Goal: Entertainment & Leisure: Consume media (video, audio)

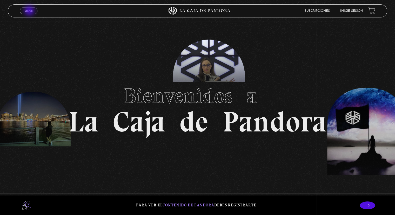
click at [30, 11] on span "Menu" at bounding box center [28, 10] width 9 height 3
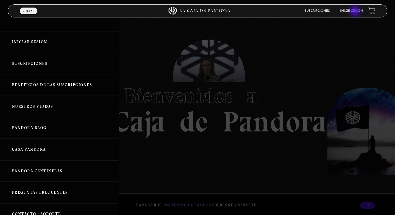
click at [356, 12] on link "Inicie sesión" at bounding box center [351, 10] width 23 height 3
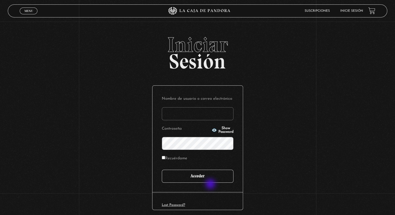
type input "yacuna@castillo.cr"
click at [208, 180] on input "Acceder" at bounding box center [198, 175] width 72 height 13
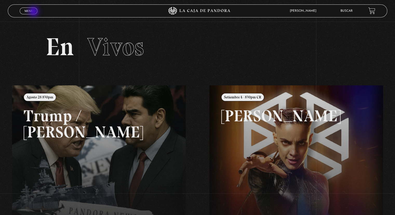
click at [34, 12] on link "Menu Cerrar" at bounding box center [29, 11] width 18 height 7
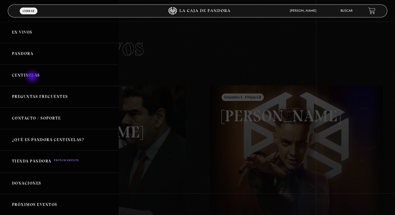
click at [33, 77] on link "Centinelas" at bounding box center [59, 75] width 118 height 22
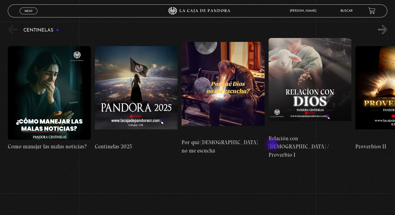
scroll to position [52, 0]
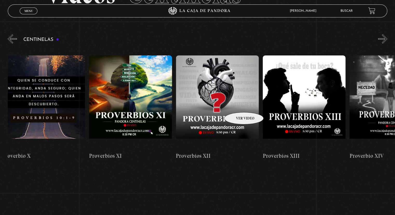
drag, startPoint x: 334, startPoint y: 102, endPoint x: 103, endPoint y: 104, distance: 231.0
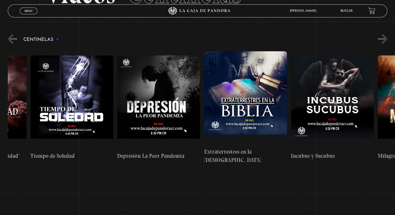
drag, startPoint x: 323, startPoint y: 88, endPoint x: 37, endPoint y: 75, distance: 286.1
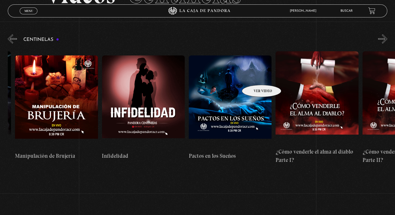
scroll to position [0, 3138]
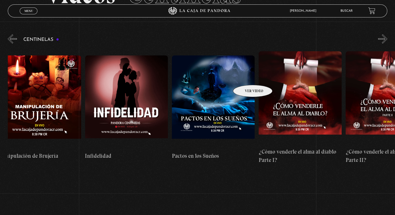
drag, startPoint x: 338, startPoint y: 72, endPoint x: 246, endPoint y: 77, distance: 91.8
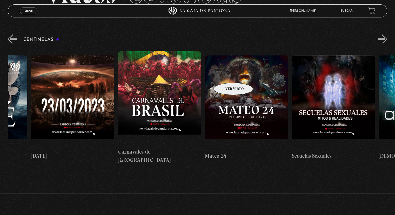
scroll to position [0, 3716]
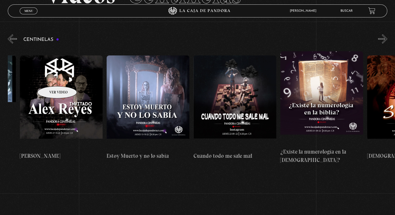
drag, startPoint x: 339, startPoint y: 83, endPoint x: 55, endPoint y: 78, distance: 283.8
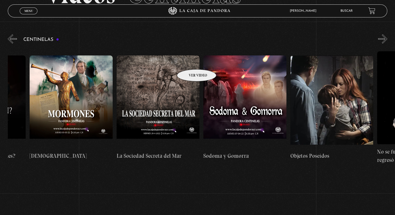
scroll to position [0, 5791]
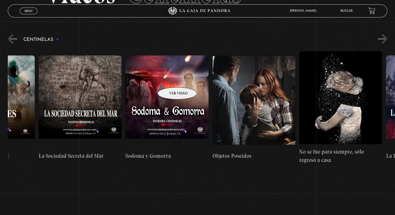
drag, startPoint x: 336, startPoint y: 66, endPoint x: 170, endPoint y: 79, distance: 165.8
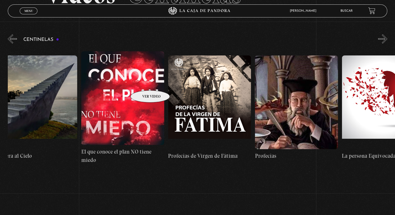
scroll to position [0, 6907]
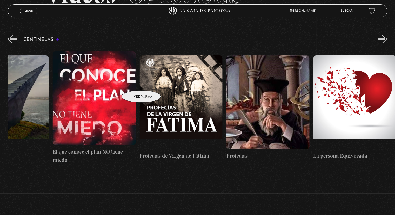
drag, startPoint x: 256, startPoint y: 82, endPoint x: 135, endPoint y: 82, distance: 121.3
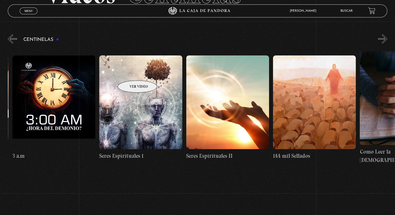
scroll to position [0, 8004]
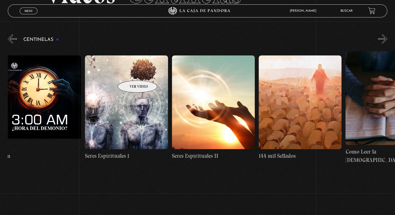
drag, startPoint x: 346, startPoint y: 84, endPoint x: 131, endPoint y: 72, distance: 216.0
click at [127, 94] on figure at bounding box center [126, 102] width 83 height 94
